Goal: Communication & Community: Connect with others

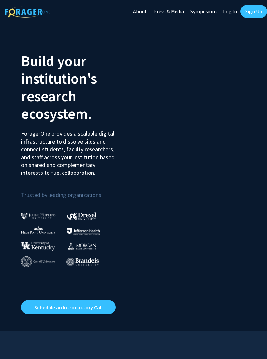
click at [231, 10] on link "Log In" at bounding box center [230, 11] width 21 height 23
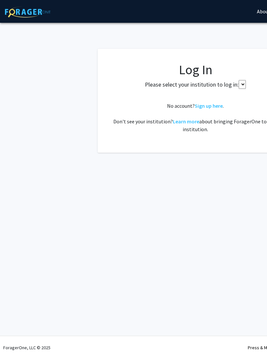
select select
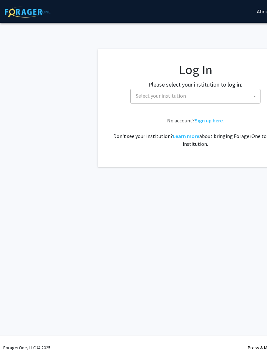
click at [201, 91] on span "Select your institution" at bounding box center [196, 95] width 127 height 13
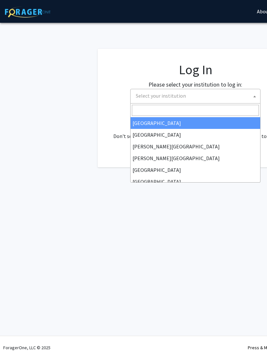
click at [200, 116] on input "Search" at bounding box center [195, 110] width 127 height 11
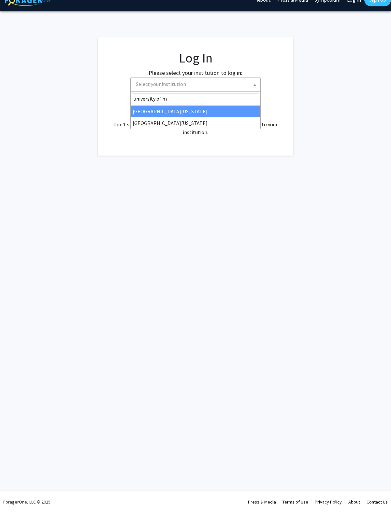
type input "university of mi"
select select "33"
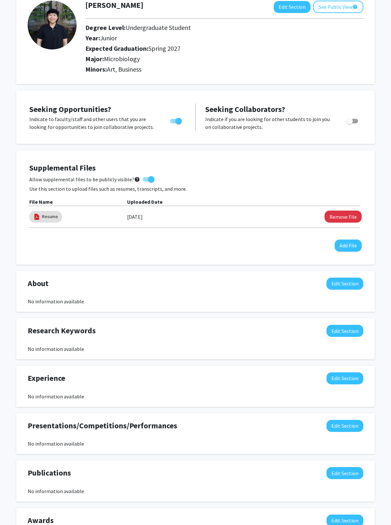
click at [267, 359] on button "Edit Section" at bounding box center [344, 379] width 37 height 12
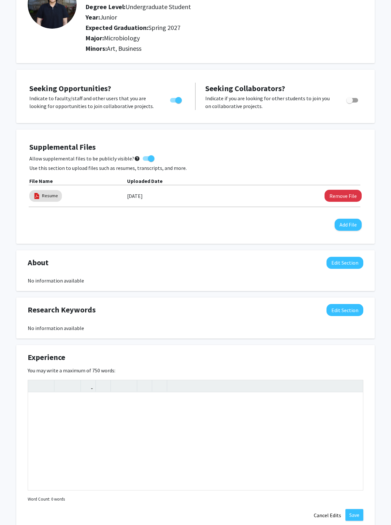
scroll to position [64, 0]
click at [267, 359] on button "Cancel Edits" at bounding box center [327, 515] width 36 height 12
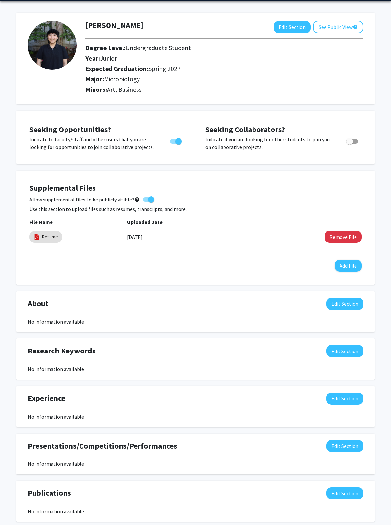
scroll to position [0, 0]
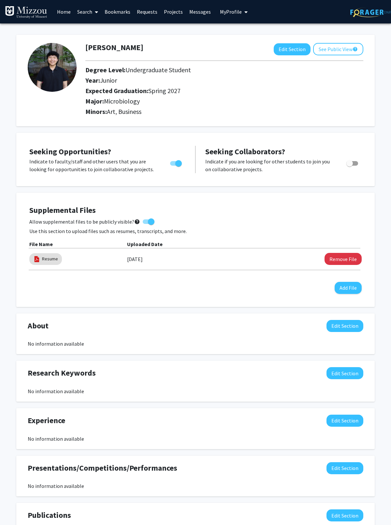
click at [73, 16] on link "Home" at bounding box center [64, 11] width 20 height 23
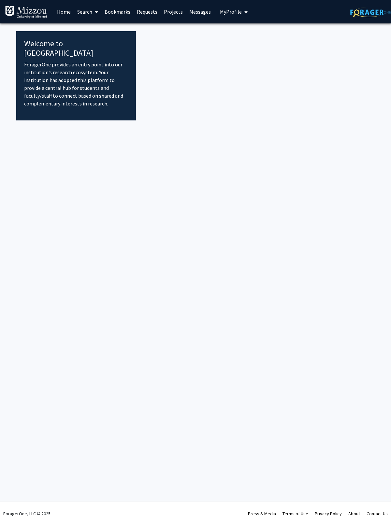
click at [149, 17] on link "Requests" at bounding box center [147, 11] width 27 height 23
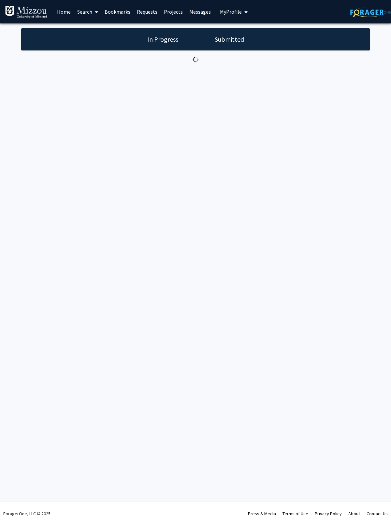
click at [174, 14] on link "Projects" at bounding box center [173, 11] width 25 height 23
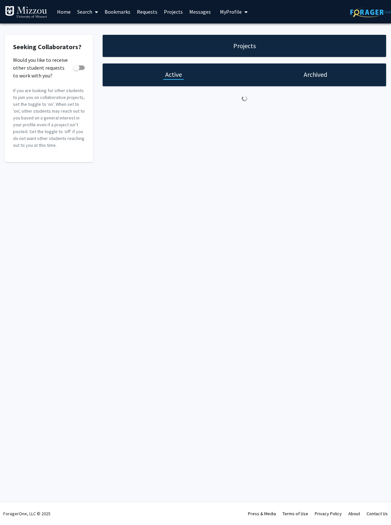
click at [90, 12] on link "Search" at bounding box center [87, 11] width 27 height 23
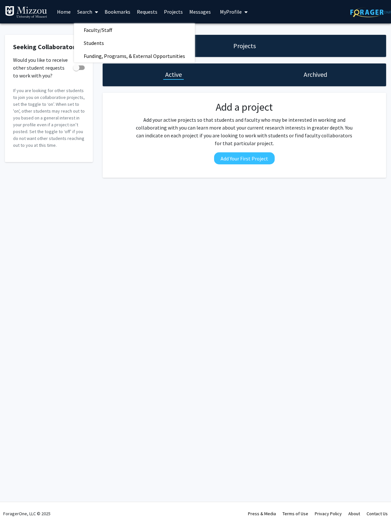
click at [98, 48] on span "Students" at bounding box center [94, 42] width 40 height 13
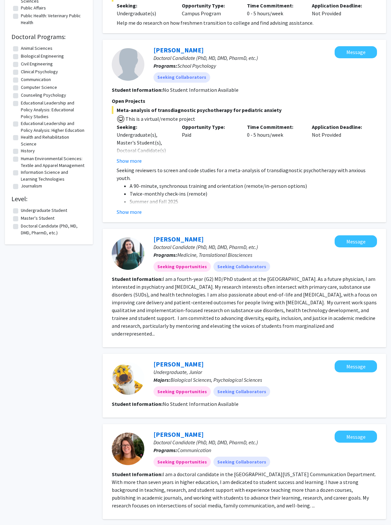
scroll to position [517, 0]
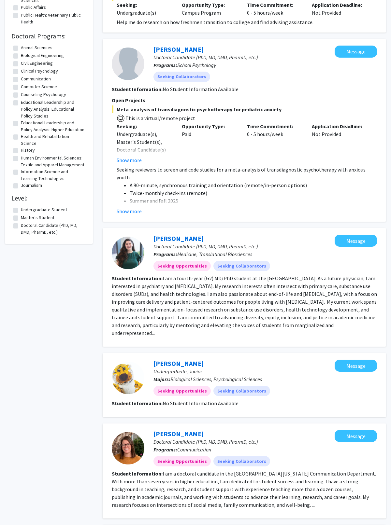
click at [267, 278] on fg-read-more "I am a fourth-year (G2) MD/PhD student at the [GEOGRAPHIC_DATA]. As a future ph…" at bounding box center [244, 305] width 265 height 61
click at [184, 235] on link "[PERSON_NAME]" at bounding box center [178, 239] width 50 height 8
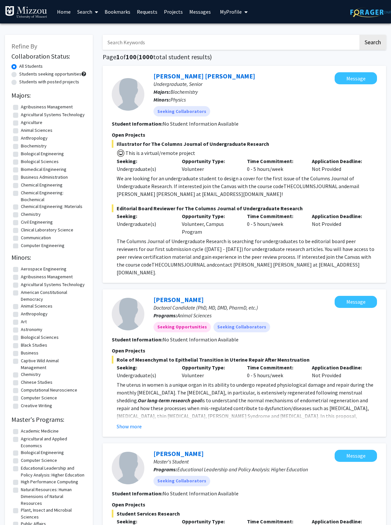
click at [71, 73] on label "Students seeking opportunities" at bounding box center [50, 74] width 62 height 7
click at [23, 73] on input "Students seeking opportunities" at bounding box center [21, 73] width 4 height 4
radio input "true"
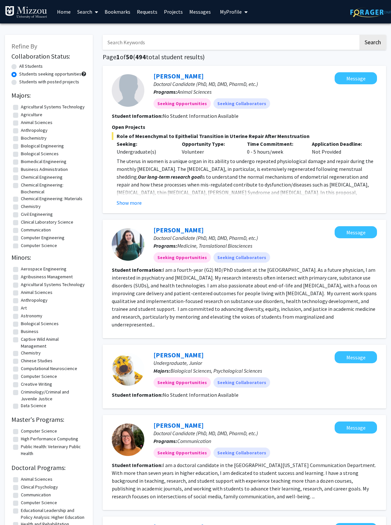
click at [66, 84] on label "Students with posted projects" at bounding box center [49, 81] width 60 height 7
click at [23, 83] on input "Students with posted projects" at bounding box center [21, 80] width 4 height 4
radio input "true"
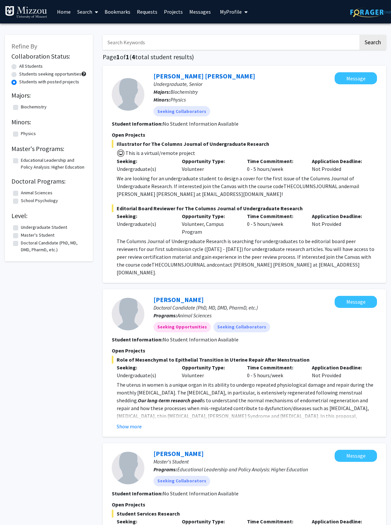
click at [73, 74] on label "Students seeking opportunities" at bounding box center [50, 74] width 62 height 7
click at [23, 74] on input "Students seeking opportunities" at bounding box center [21, 73] width 4 height 4
radio input "true"
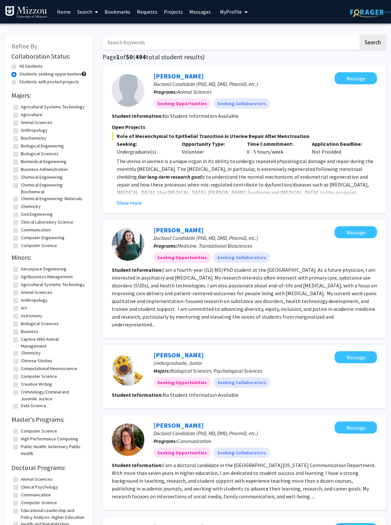
click at [31, 64] on label "All Students" at bounding box center [30, 66] width 23 height 7
click at [23, 64] on input "All Students" at bounding box center [21, 65] width 4 height 4
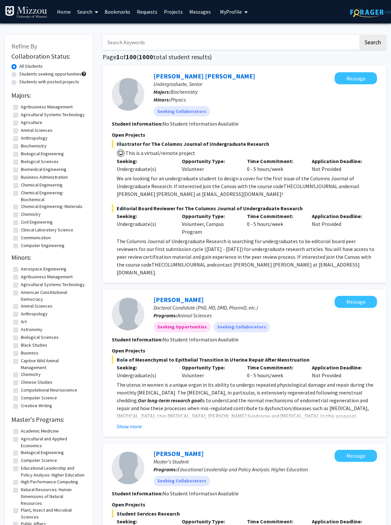
radio input "false"
radio input "true"
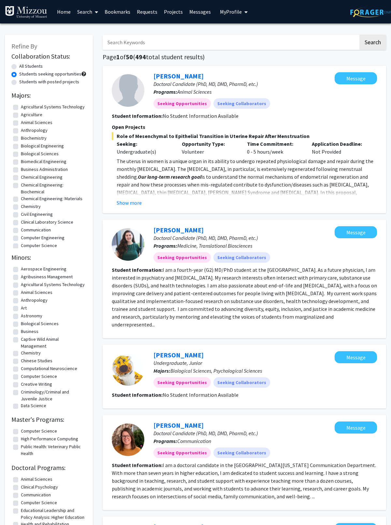
click at [91, 15] on link "Search" at bounding box center [87, 11] width 27 height 23
click at [117, 61] on span "Funding, Programs, & External Opportunities" at bounding box center [134, 56] width 121 height 13
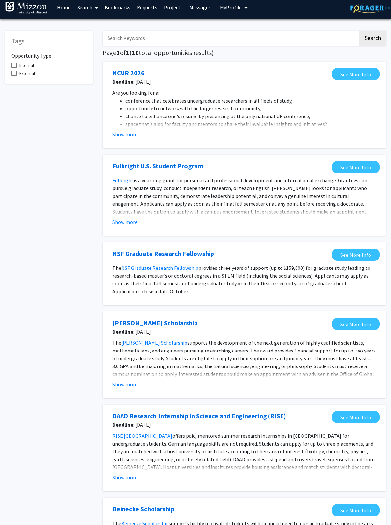
scroll to position [4, 0]
click at [32, 64] on span "Internal" at bounding box center [26, 66] width 15 height 8
click at [14, 68] on input "Internal" at bounding box center [14, 68] width 0 height 0
checkbox input "true"
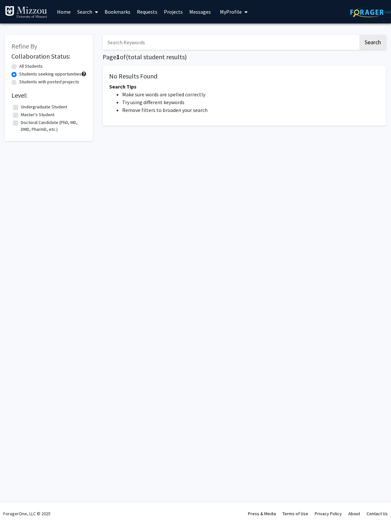
radio input "false"
radio input "true"
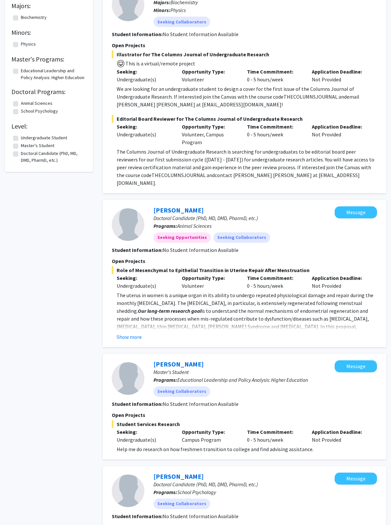
scroll to position [106, 0]
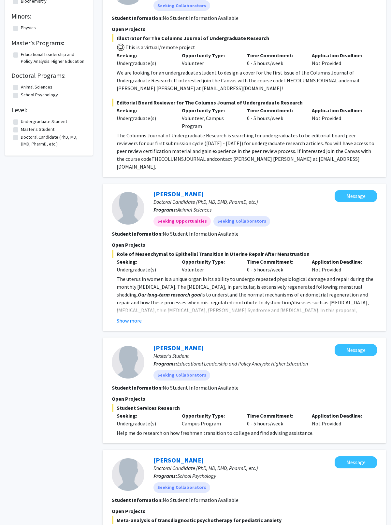
click at [267, 275] on p "The uterus in women is a unique organ in its ability to undergo repeated physio…" at bounding box center [247, 306] width 260 height 63
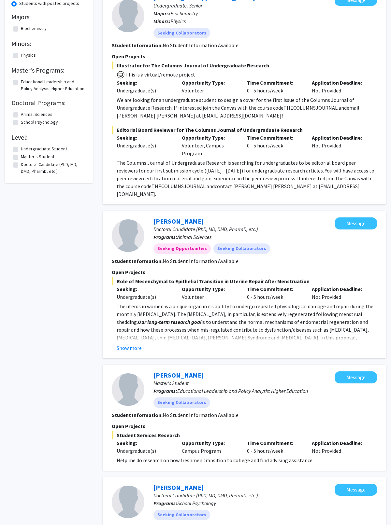
click at [130, 344] on button "Show more" at bounding box center [129, 348] width 25 height 8
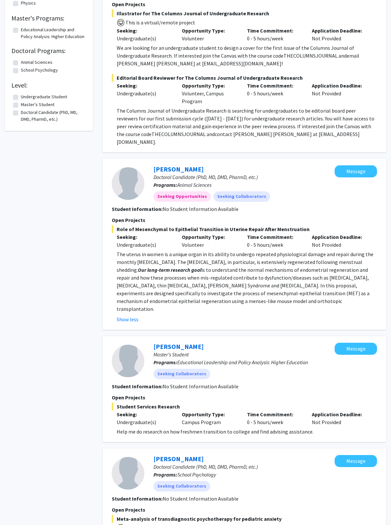
scroll to position [131, 0]
click at [267, 165] on button "Message" at bounding box center [355, 171] width 42 height 12
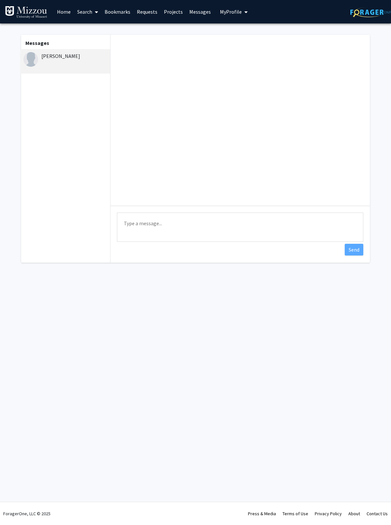
click at [267, 227] on textarea "Type a message" at bounding box center [240, 227] width 246 height 29
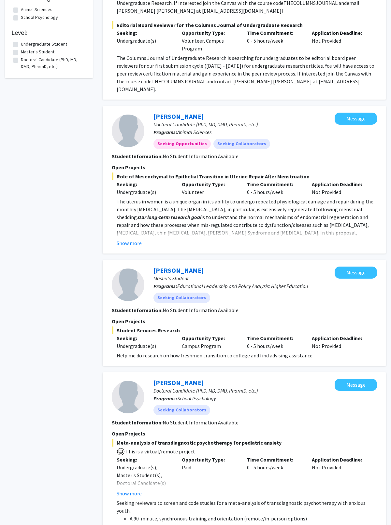
click at [236, 217] on p "The uterus in women is a unique organ in its ability to undergo repeated physio…" at bounding box center [247, 229] width 260 height 63
click at [136, 239] on button "Show more" at bounding box center [129, 243] width 25 height 8
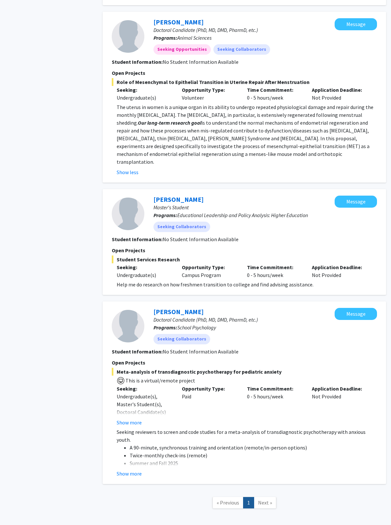
scroll to position [277, 0]
click at [263, 359] on span "Next »" at bounding box center [265, 503] width 14 height 7
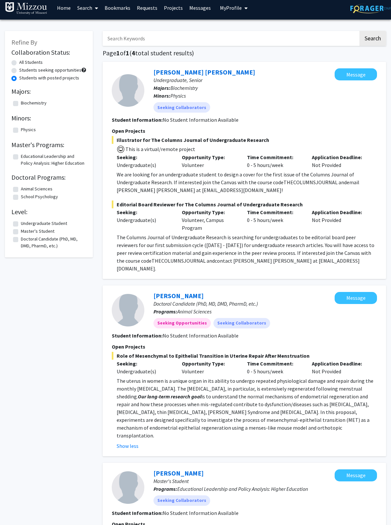
scroll to position [0, 0]
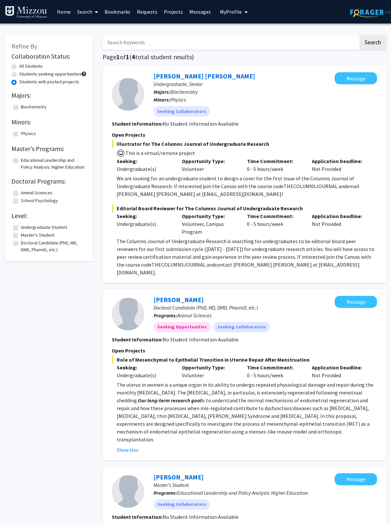
click at [267, 296] on button "Message" at bounding box center [355, 302] width 42 height 12
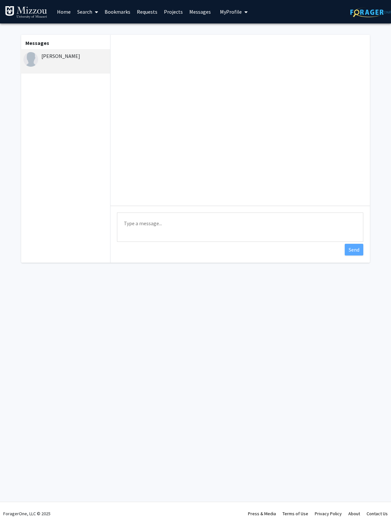
click at [248, 232] on textarea "Type a message" at bounding box center [240, 227] width 246 height 29
click at [193, 223] on textarea "Type a message" at bounding box center [240, 227] width 246 height 29
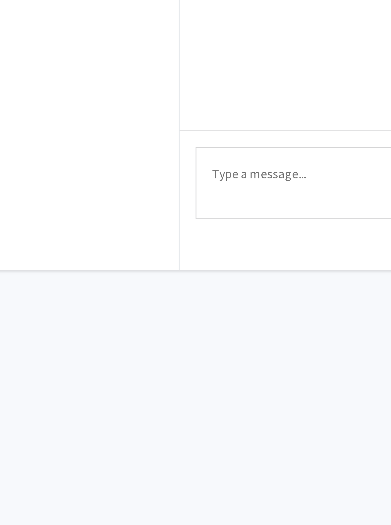
click at [117, 213] on textarea "Type a message" at bounding box center [240, 227] width 246 height 29
paste textarea "Hi [PERSON_NAME], My name is [PERSON_NAME], and I’m an undergraduate student at…"
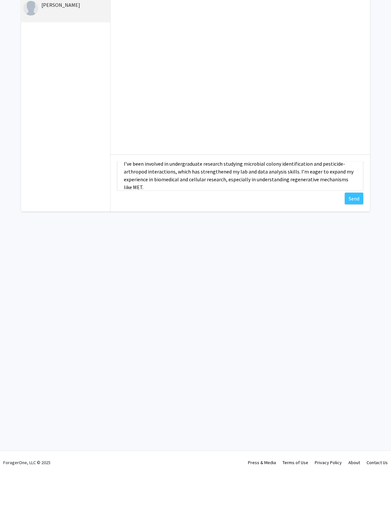
scroll to position [63, 0]
click at [186, 213] on textarea "Hi [PERSON_NAME], My name is [PERSON_NAME], and I’m an undergraduate student at…" at bounding box center [240, 227] width 246 height 29
click at [185, 213] on textarea "Hi [PERSON_NAME], My name is [PERSON_NAME], and I’m an undergraduate student at…" at bounding box center [240, 227] width 246 height 29
click at [182, 213] on textarea "Hi [PERSON_NAME], My name is [PERSON_NAME], and I’m an undergraduate student at…" at bounding box center [240, 227] width 246 height 29
click at [181, 213] on textarea "Hi [PERSON_NAME], My name is [PERSON_NAME], and I’m an undergraduate student at…" at bounding box center [240, 227] width 246 height 29
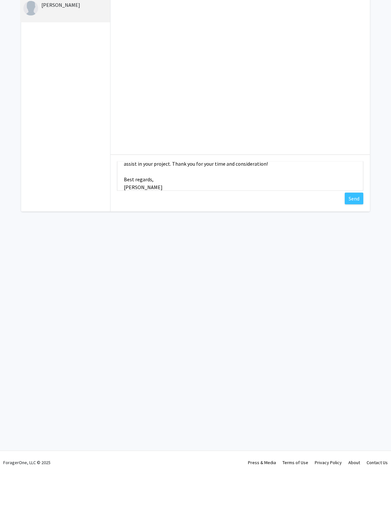
scroll to position [115, 0]
click at [267, 213] on textarea "Hi [PERSON_NAME], My name is [PERSON_NAME], and I’m an undergraduate student at…" at bounding box center [240, 227] width 246 height 29
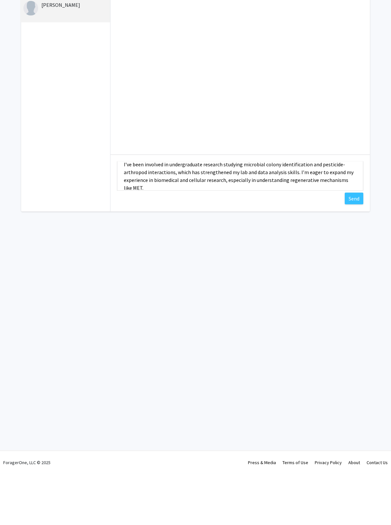
scroll to position [62, 0]
click at [183, 213] on textarea "Hi [PERSON_NAME], My name is [PERSON_NAME], and I’m an undergraduate student at…" at bounding box center [240, 227] width 246 height 29
click at [184, 213] on textarea "Hi [PERSON_NAME], My name is [PERSON_NAME], and I’m an undergraduate student at…" at bounding box center [240, 227] width 246 height 29
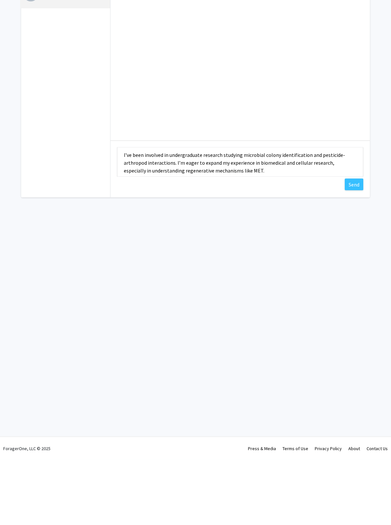
scroll to position [59, 0]
click at [267, 213] on textarea "Hi [PERSON_NAME], My name is [PERSON_NAME], and I’m an undergraduate student at…" at bounding box center [240, 227] width 246 height 29
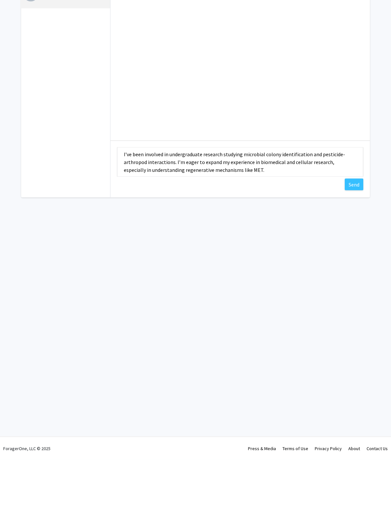
click at [267, 213] on textarea "Hi [PERSON_NAME], My name is [PERSON_NAME], and I’m an undergraduate student at…" at bounding box center [240, 227] width 246 height 29
type textarea "Hi [PERSON_NAME], My name is [PERSON_NAME], and I’m an undergraduate student at…"
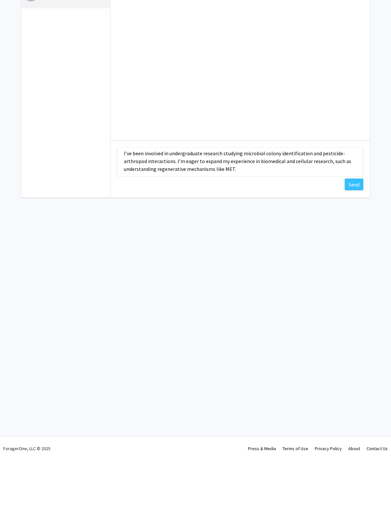
click at [267, 244] on button "Send" at bounding box center [354, 250] width 19 height 12
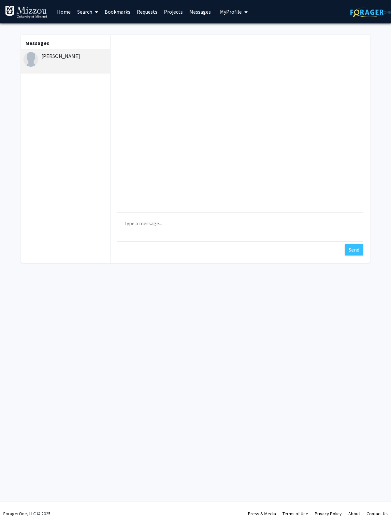
scroll to position [0, 0]
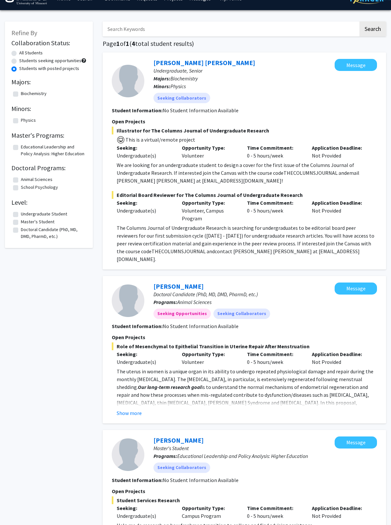
scroll to position [15, 0]
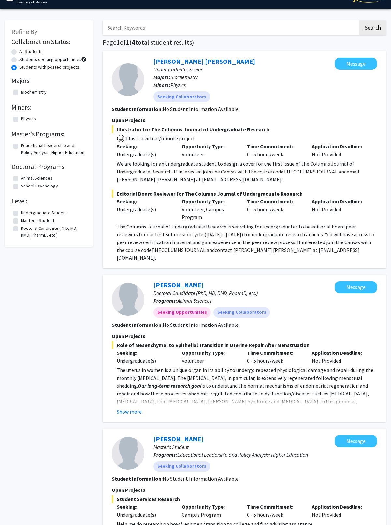
click at [267, 63] on button "Message" at bounding box center [355, 64] width 42 height 12
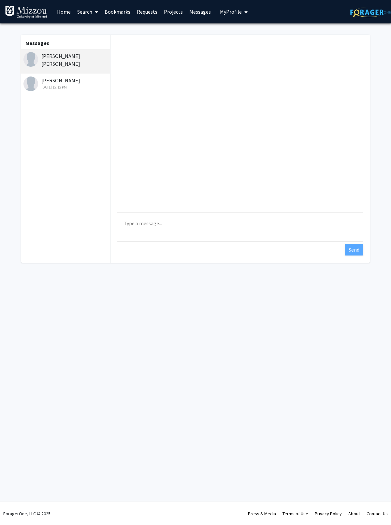
click at [249, 231] on textarea "Type a message" at bounding box center [240, 227] width 246 height 29
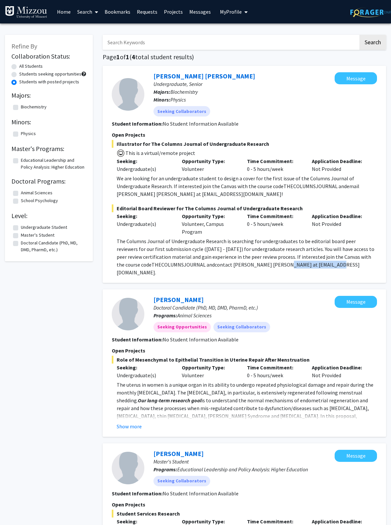
click at [267, 194] on p "We are looking for an undergraduate student to design a cover for the first iss…" at bounding box center [247, 186] width 260 height 23
click at [267, 129] on fg-search-applicant "[PERSON_NAME] [PERSON_NAME] Undergraduate, Senior Majors: Biochemistry Minors: …" at bounding box center [244, 174] width 265 height 204
click at [267, 113] on div "Seeking Collaborators" at bounding box center [244, 111] width 184 height 13
click at [139, 101] on div at bounding box center [128, 94] width 33 height 33
click at [200, 76] on link "[PERSON_NAME] [PERSON_NAME]" at bounding box center [204, 76] width 102 height 8
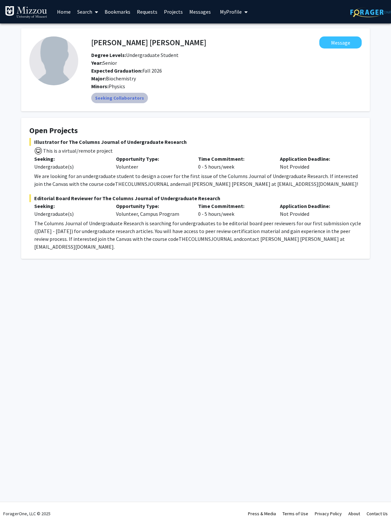
click at [259, 102] on div "Seeking Collaborators" at bounding box center [226, 98] width 273 height 13
